Goal: Information Seeking & Learning: Find specific fact

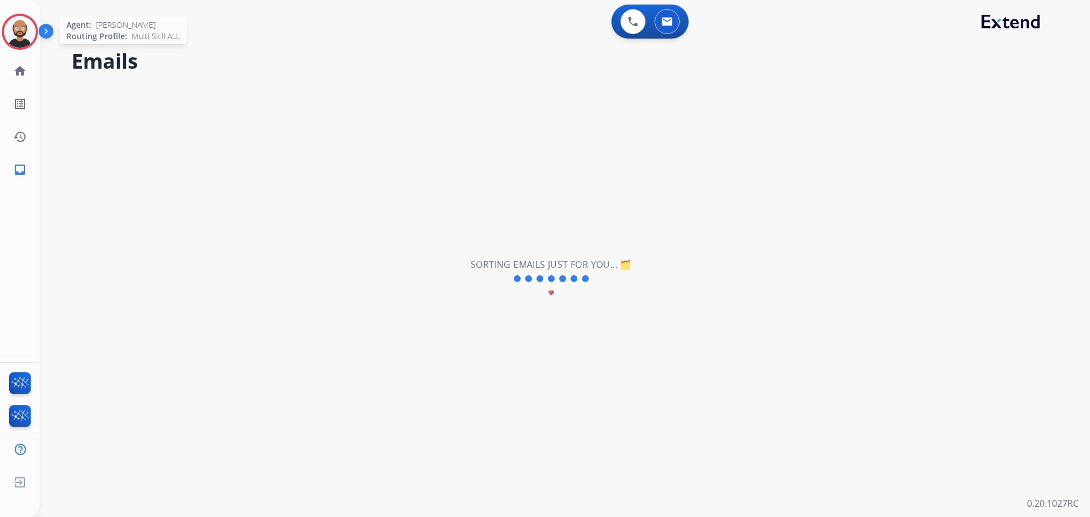
click at [20, 34] on img at bounding box center [20, 32] width 32 height 32
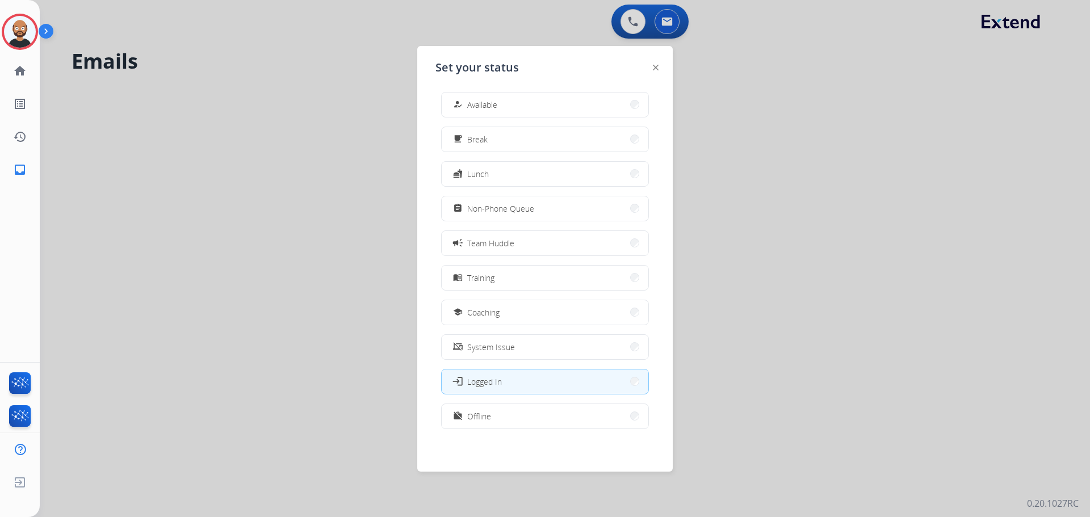
scroll to position [3, 0]
click at [504, 407] on button "work_off Offline" at bounding box center [545, 416] width 207 height 24
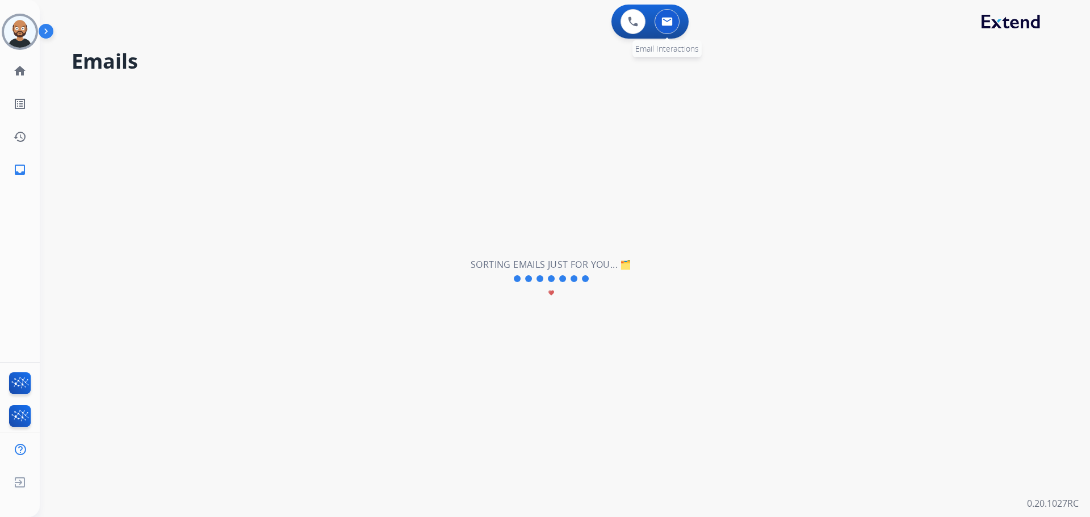
click at [661, 27] on button at bounding box center [666, 21] width 25 height 25
click at [640, 25] on button at bounding box center [632, 21] width 25 height 25
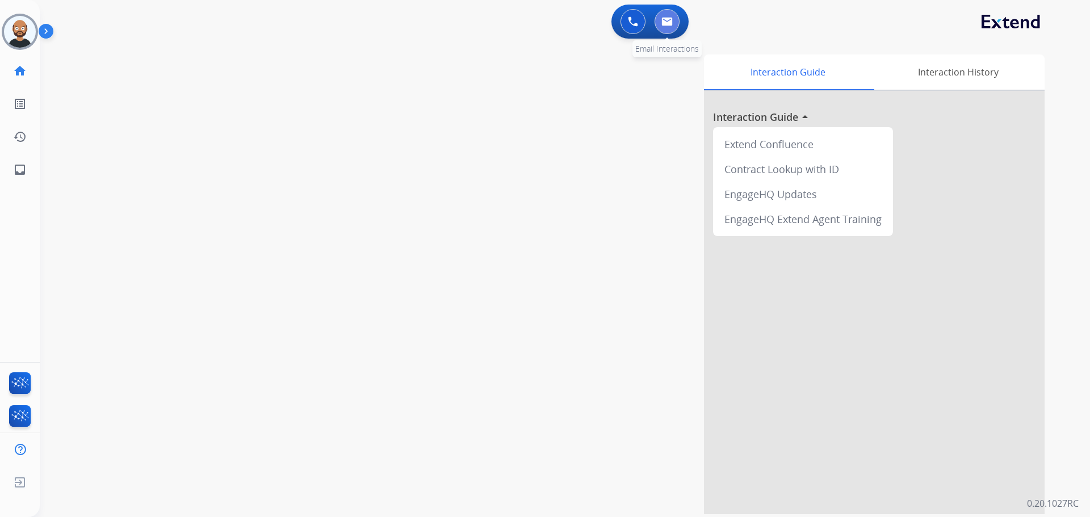
click at [669, 22] on img at bounding box center [666, 21] width 11 height 9
select select "**********"
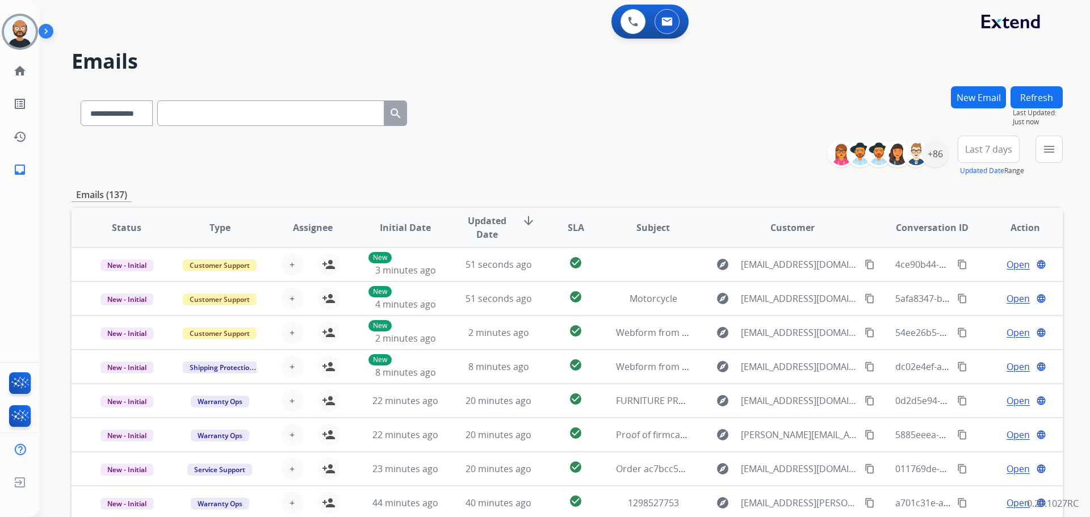
paste input "**********"
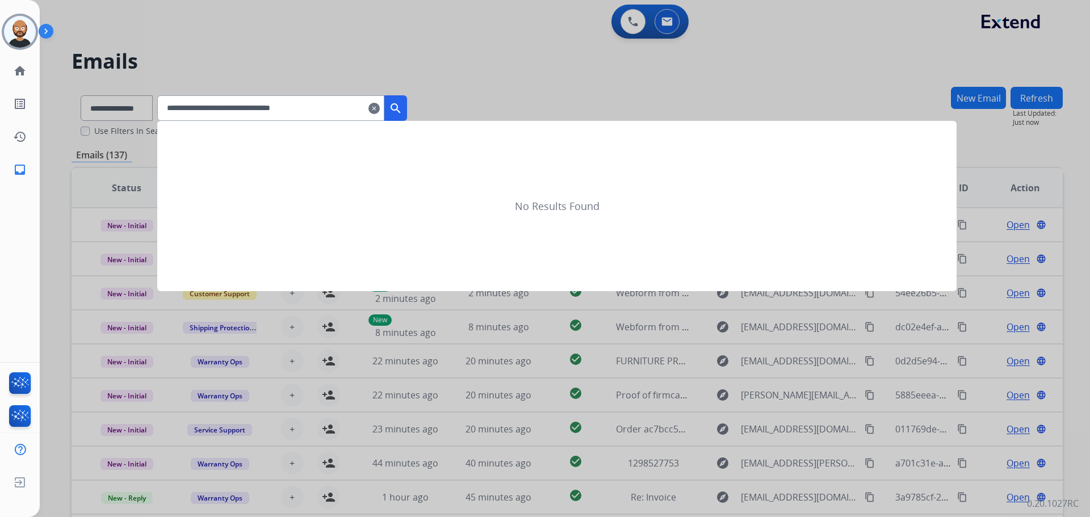
type input "**********"
click at [402, 102] on mat-icon "search" at bounding box center [396, 109] width 14 height 14
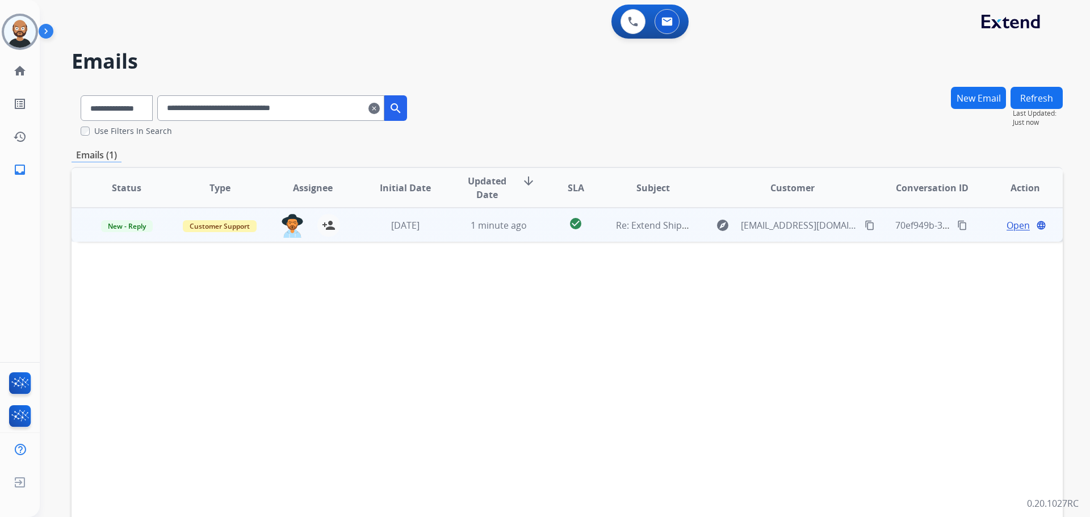
click at [1007, 224] on span "Open" at bounding box center [1017, 226] width 23 height 14
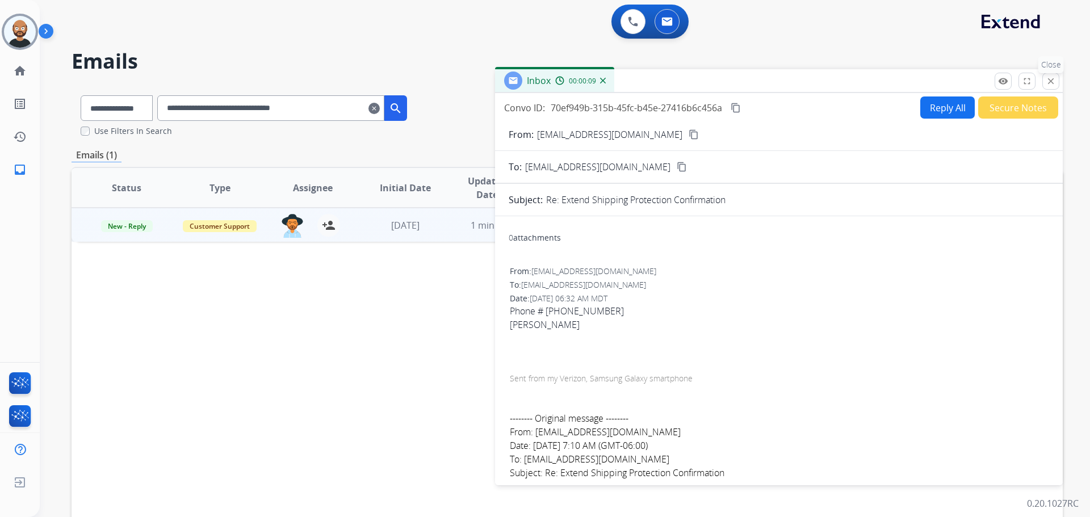
click at [1051, 79] on mat-icon "close" at bounding box center [1050, 81] width 10 height 10
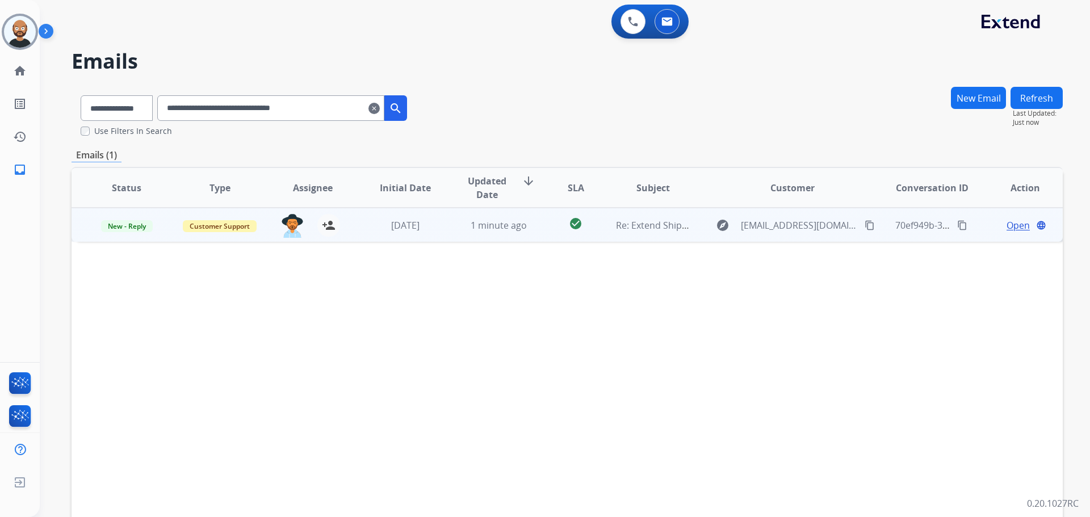
click at [1006, 224] on span "Open" at bounding box center [1017, 226] width 23 height 14
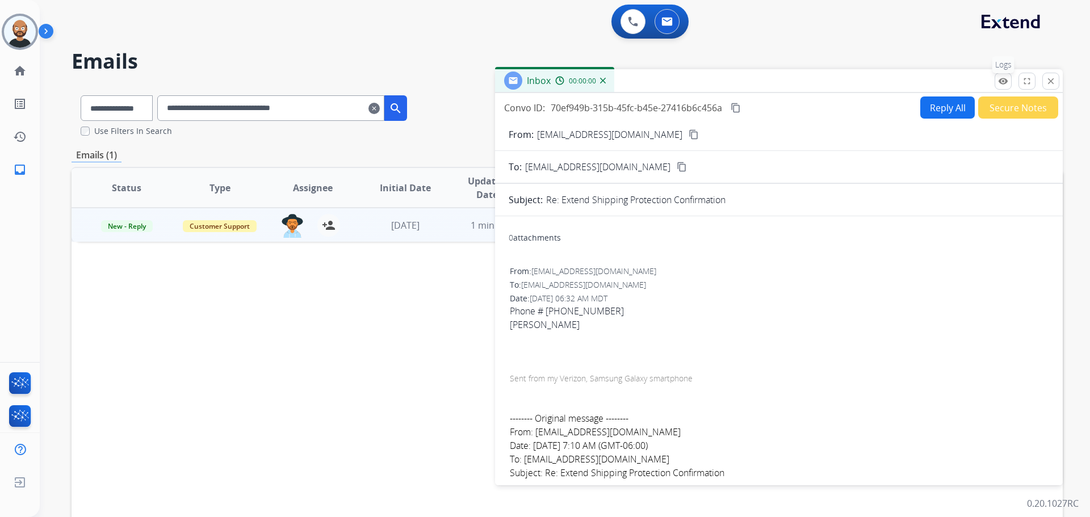
click at [1006, 81] on mat-icon "remove_red_eye" at bounding box center [1003, 81] width 10 height 10
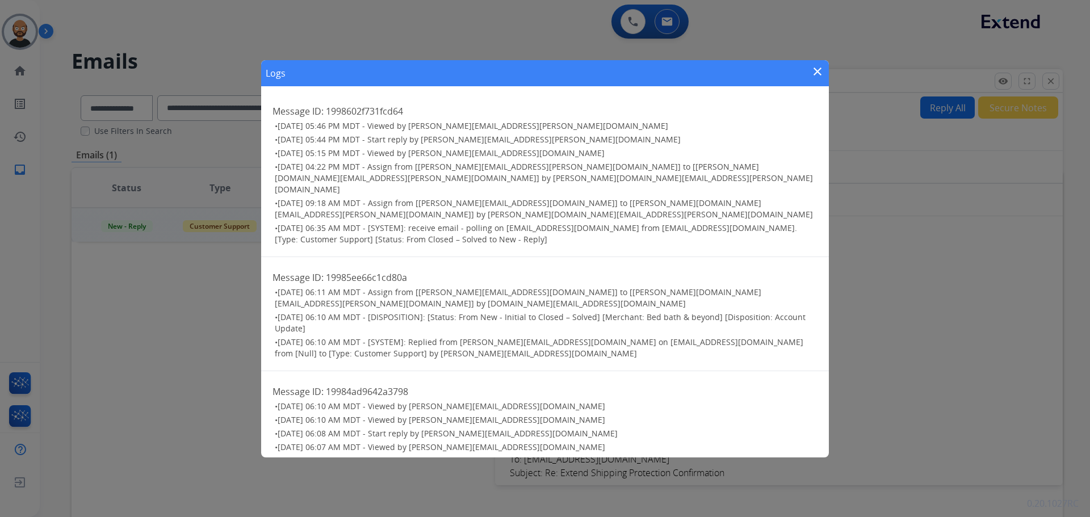
click at [816, 77] on mat-icon "close" at bounding box center [817, 72] width 14 height 14
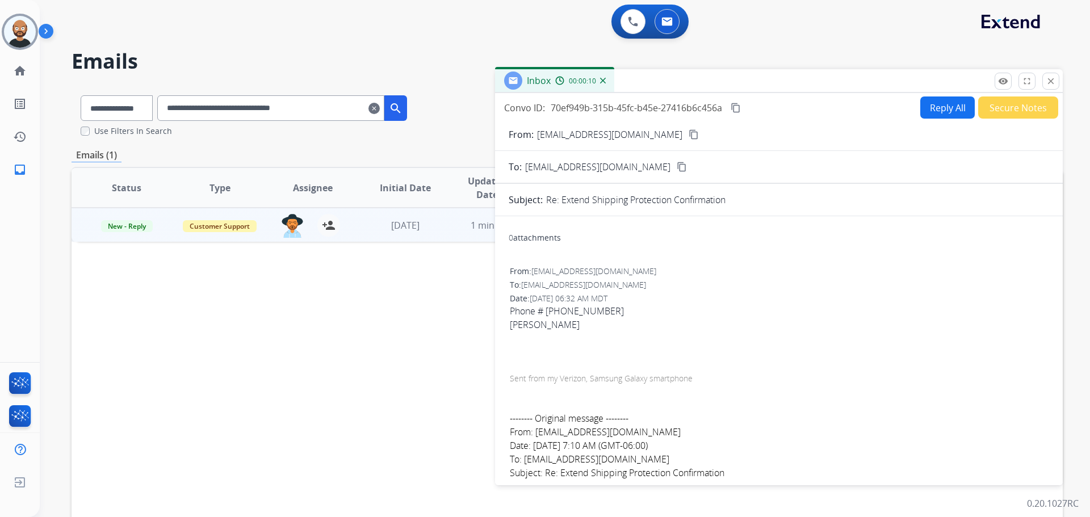
click at [1020, 114] on button "Secure Notes" at bounding box center [1018, 107] width 80 height 22
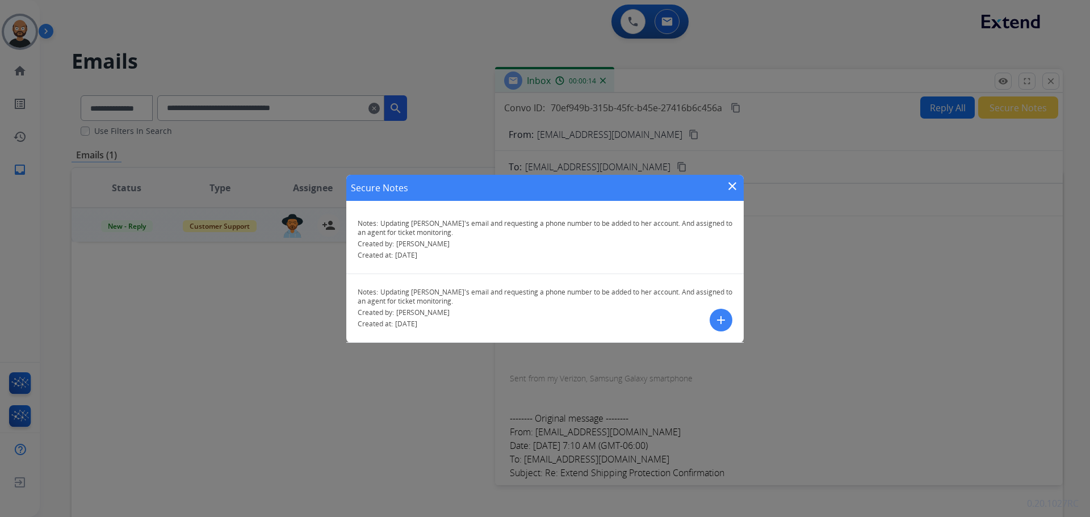
click at [728, 189] on mat-icon "close" at bounding box center [732, 186] width 14 height 14
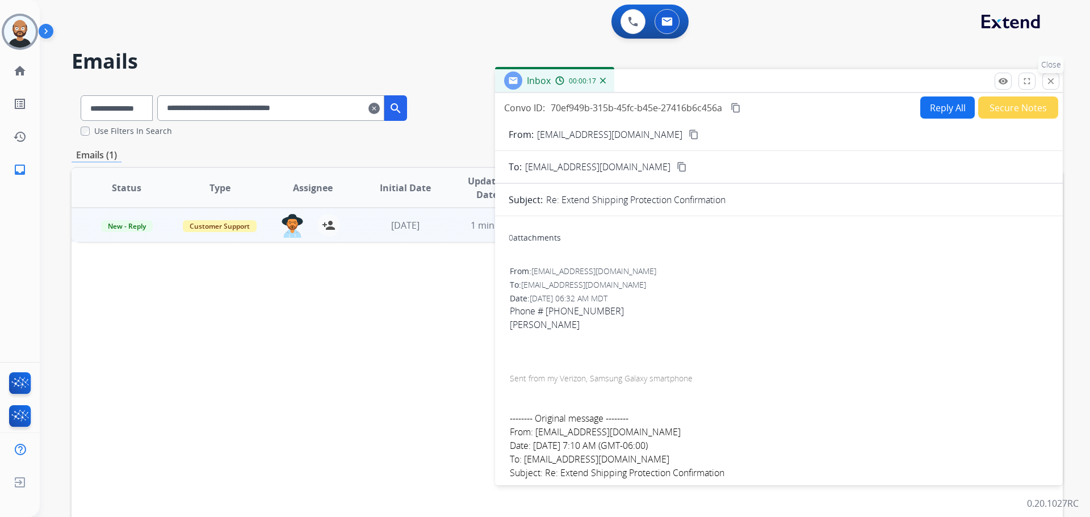
click at [1042, 84] on button "close Close" at bounding box center [1050, 81] width 17 height 17
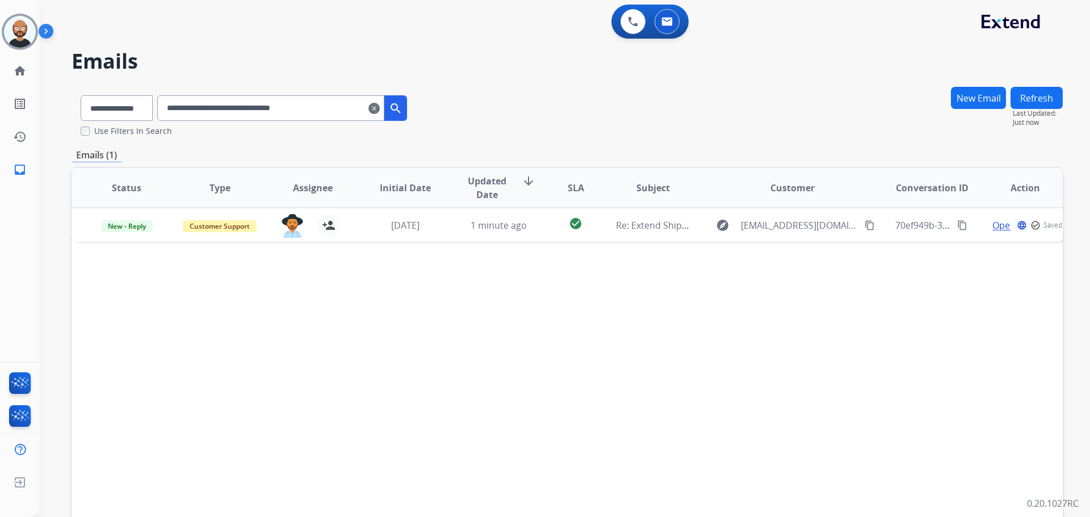
click at [1042, 96] on button "Refresh" at bounding box center [1036, 98] width 52 height 22
click at [1029, 103] on button "Refresh" at bounding box center [1036, 98] width 52 height 22
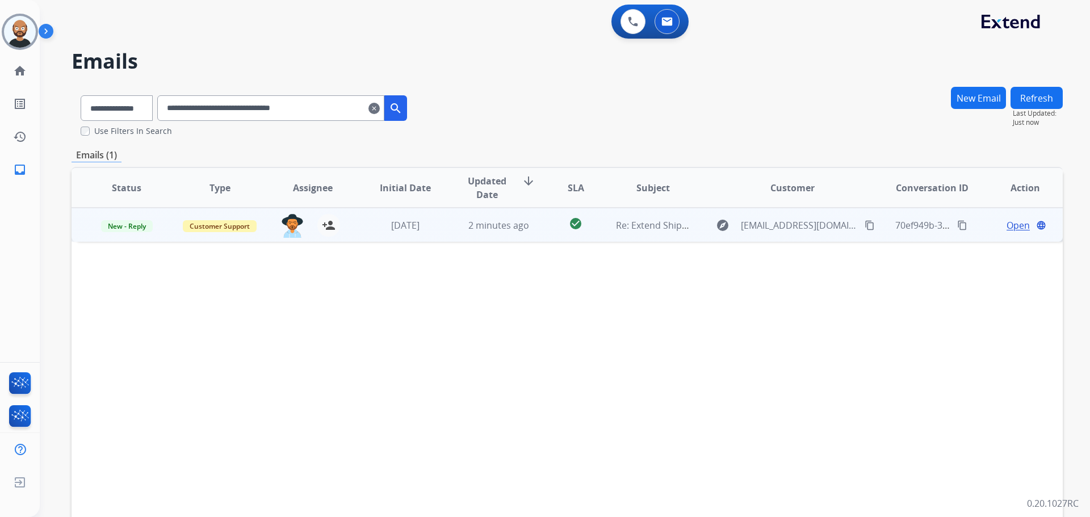
click at [1006, 223] on span "Open" at bounding box center [1017, 226] width 23 height 14
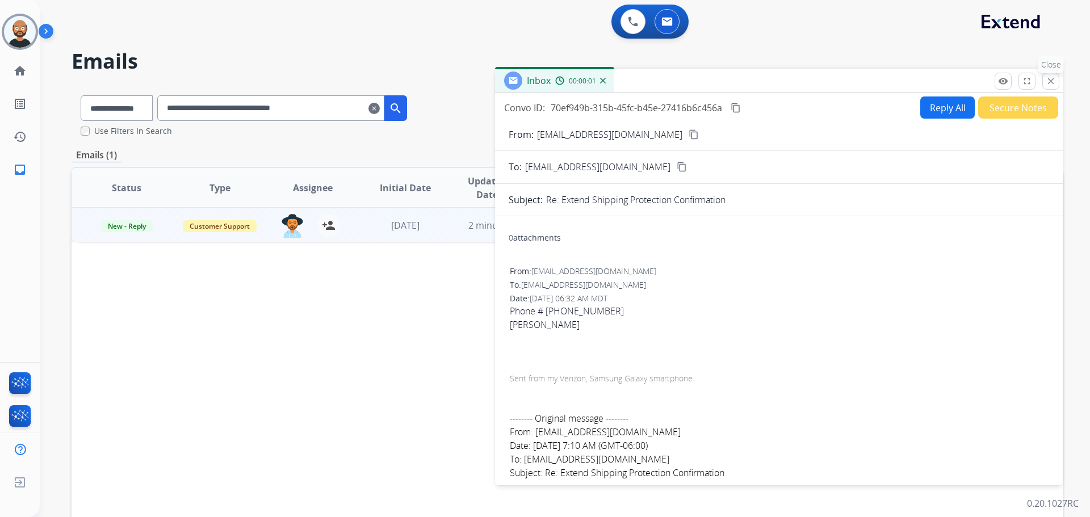
click at [1048, 84] on mat-icon "close" at bounding box center [1050, 81] width 10 height 10
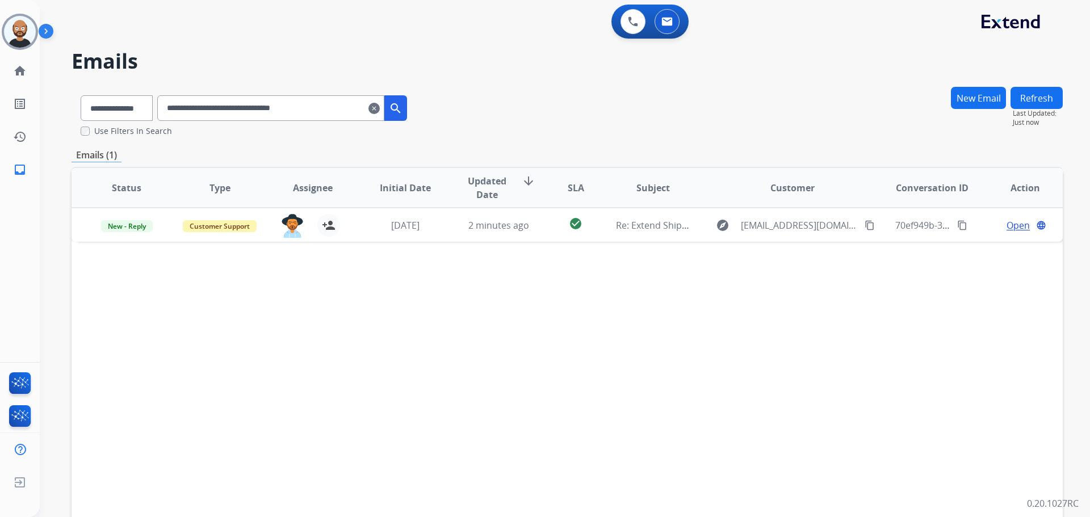
click at [380, 105] on mat-icon "clear" at bounding box center [373, 109] width 11 height 14
